Goal: Answer question/provide support: Share knowledge or assist other users

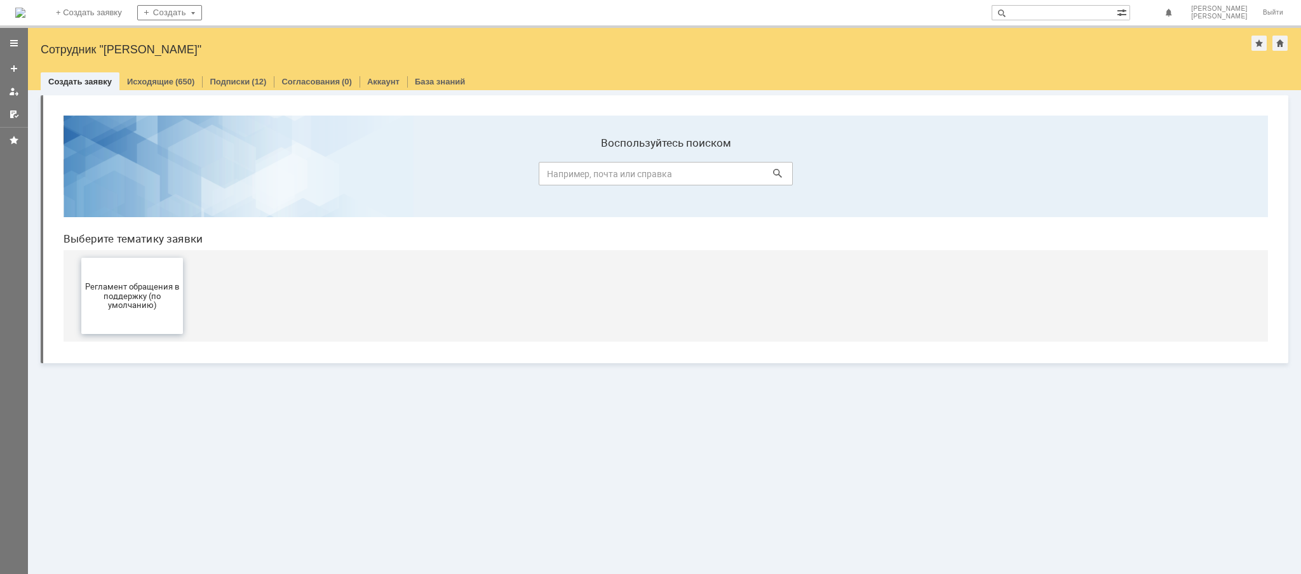
click at [136, 288] on span "Регламент обращения в поддержку (по умолчанию)" at bounding box center [132, 295] width 94 height 29
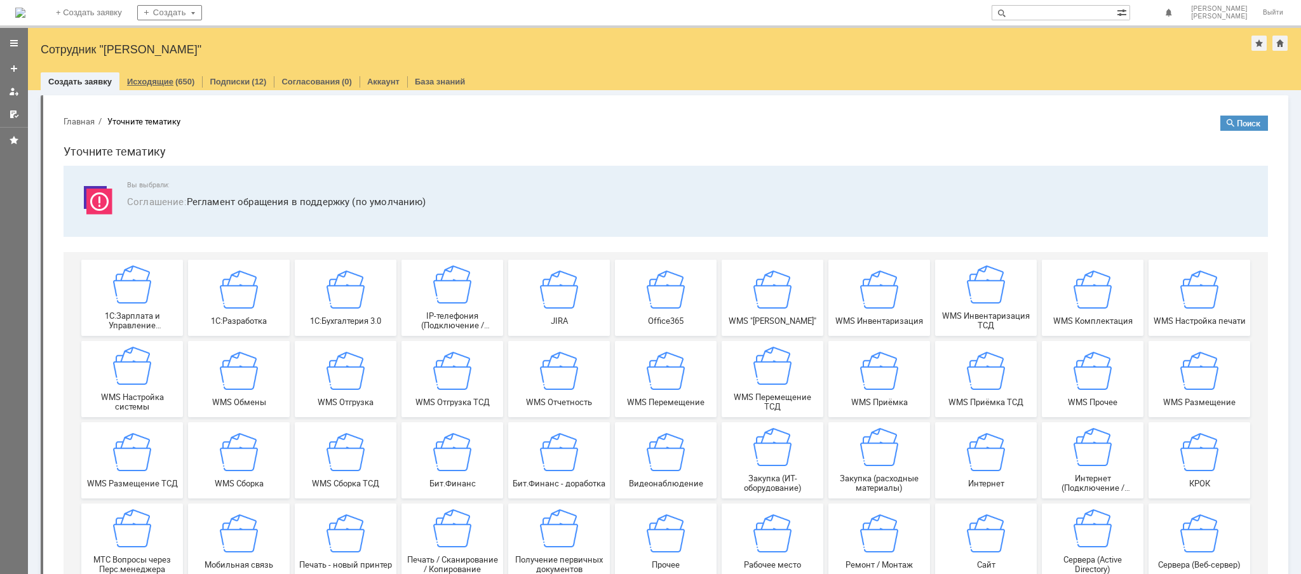
click at [176, 80] on div "(650)" at bounding box center [184, 82] width 19 height 10
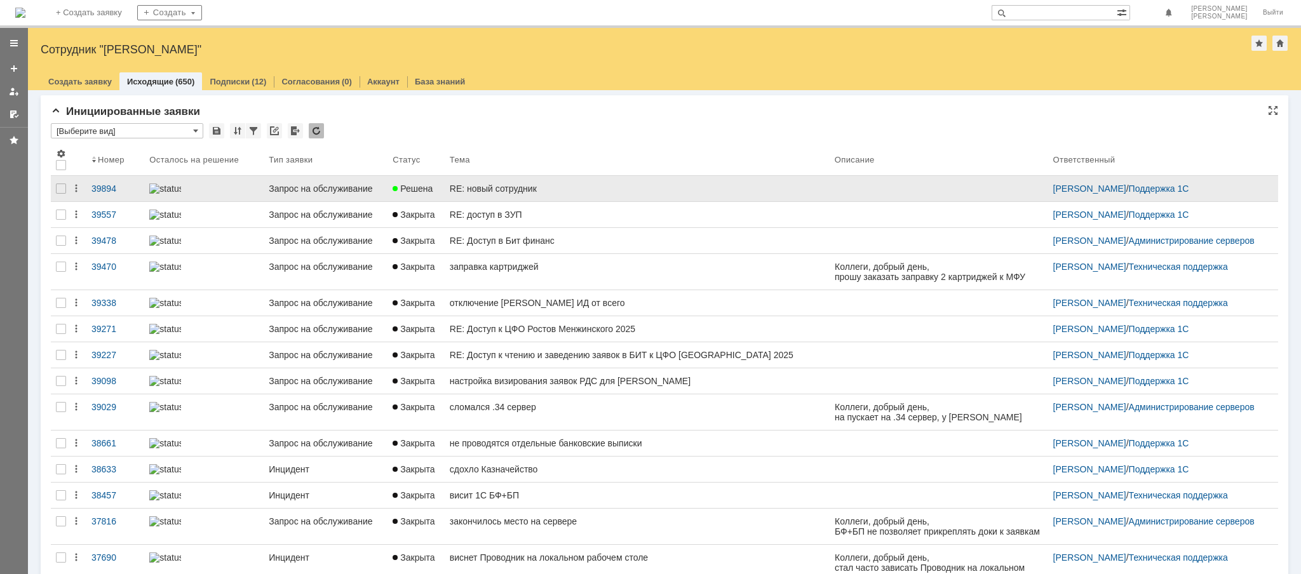
click at [529, 184] on div "RE: новый сотрудник" at bounding box center [637, 189] width 375 height 10
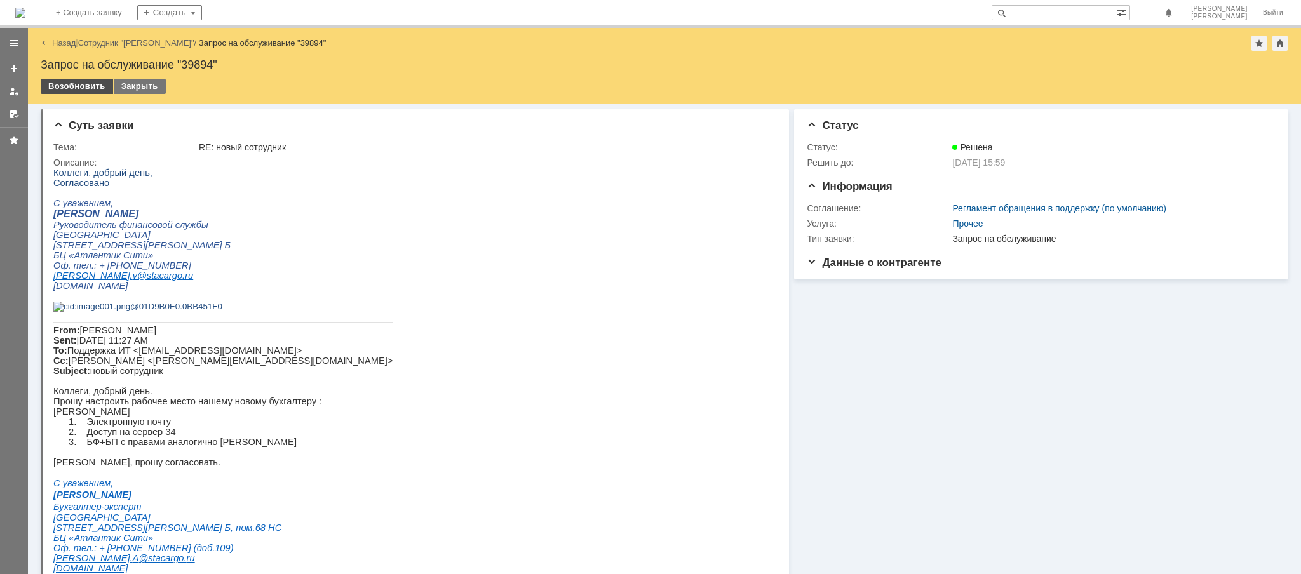
click at [84, 88] on div "Возобновить" at bounding box center [77, 86] width 72 height 15
